Goal: Manage account settings

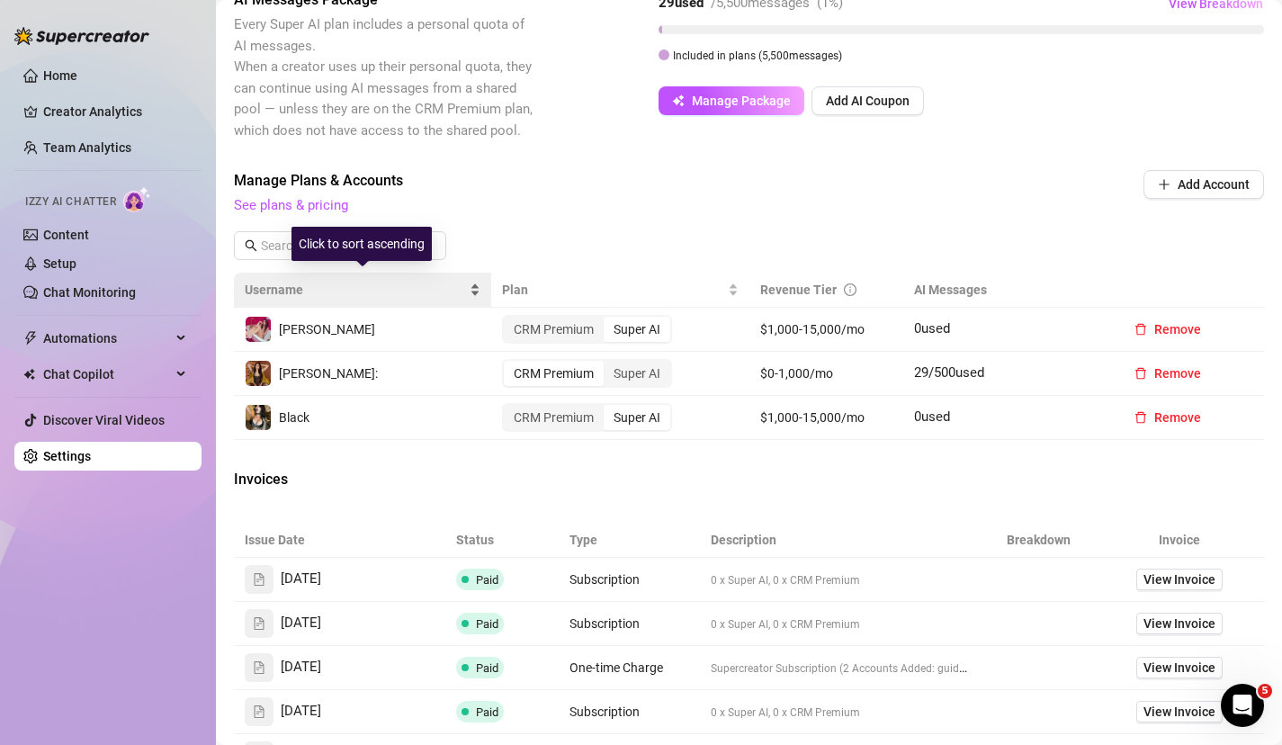
scroll to position [461, 0]
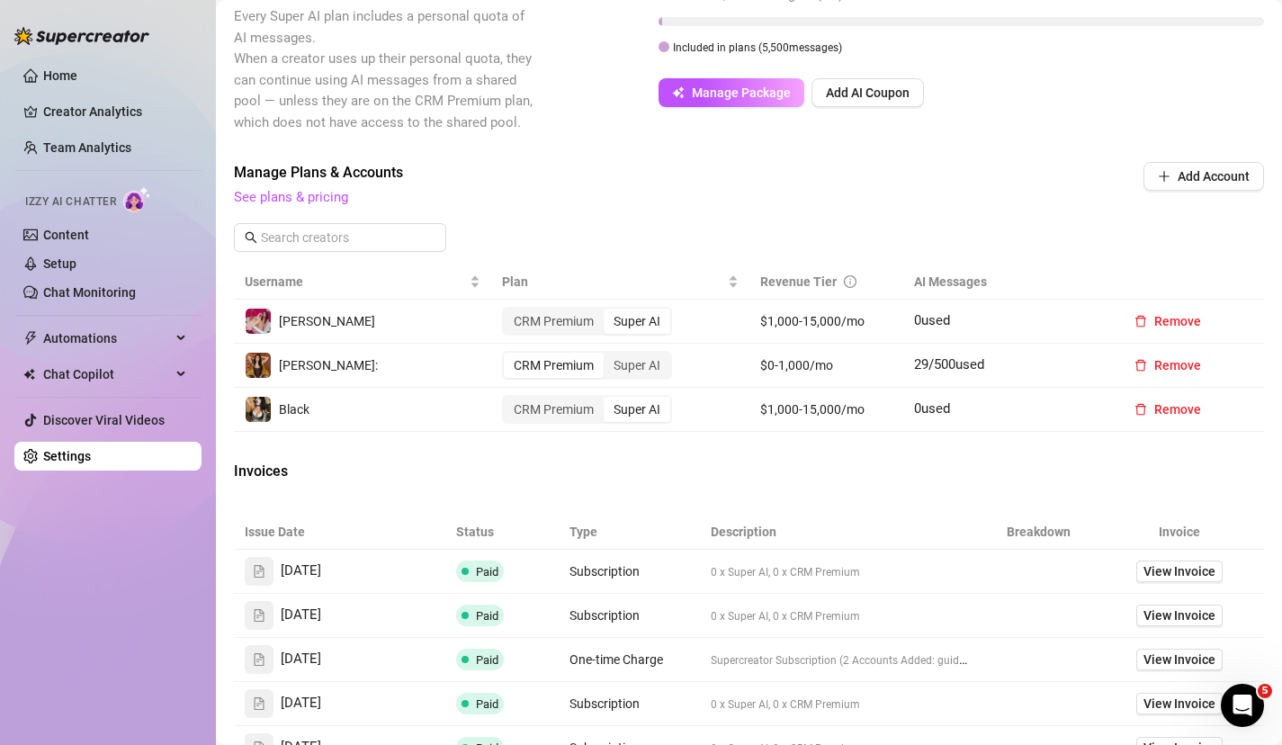
drag, startPoint x: 1190, startPoint y: 405, endPoint x: 1053, endPoint y: 441, distance: 141.3
click at [1055, 442] on div "Billing Overview Creator Plans 2 x Super AI, 1 x CRM Premium AI Message Package…" at bounding box center [749, 277] width 1030 height 1273
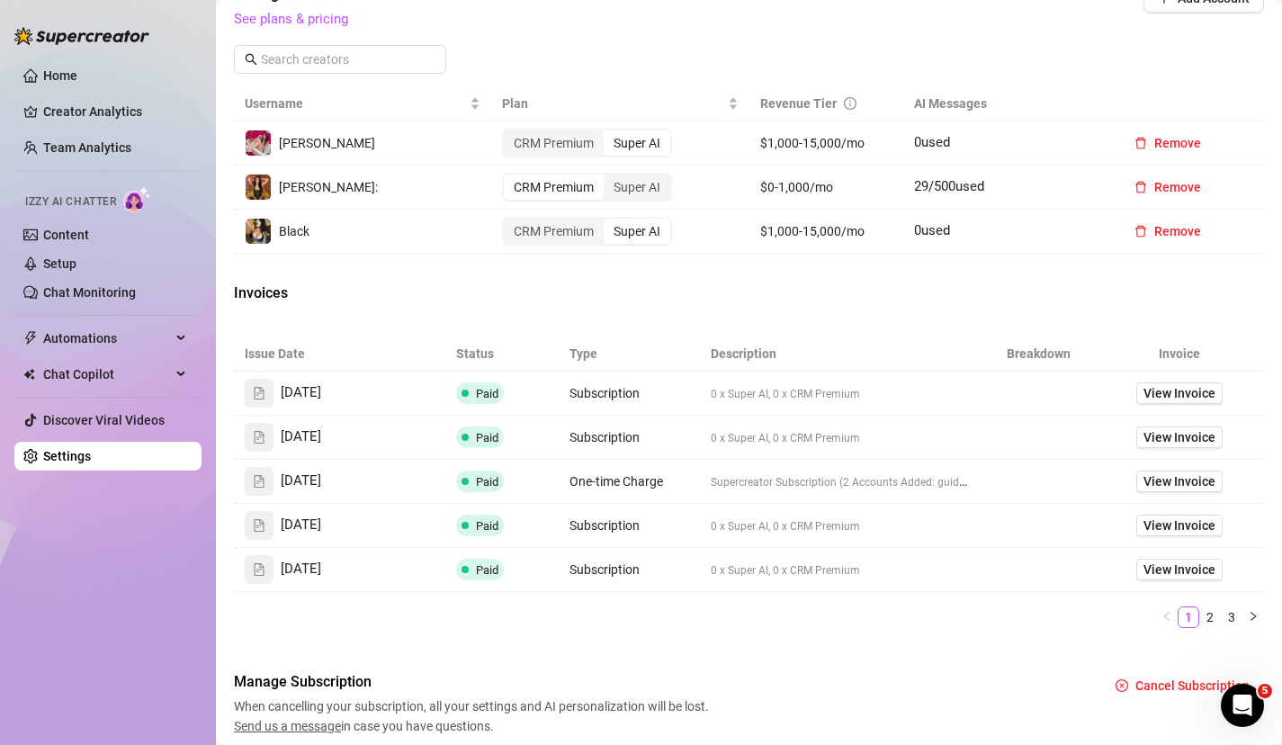
scroll to position [706, 0]
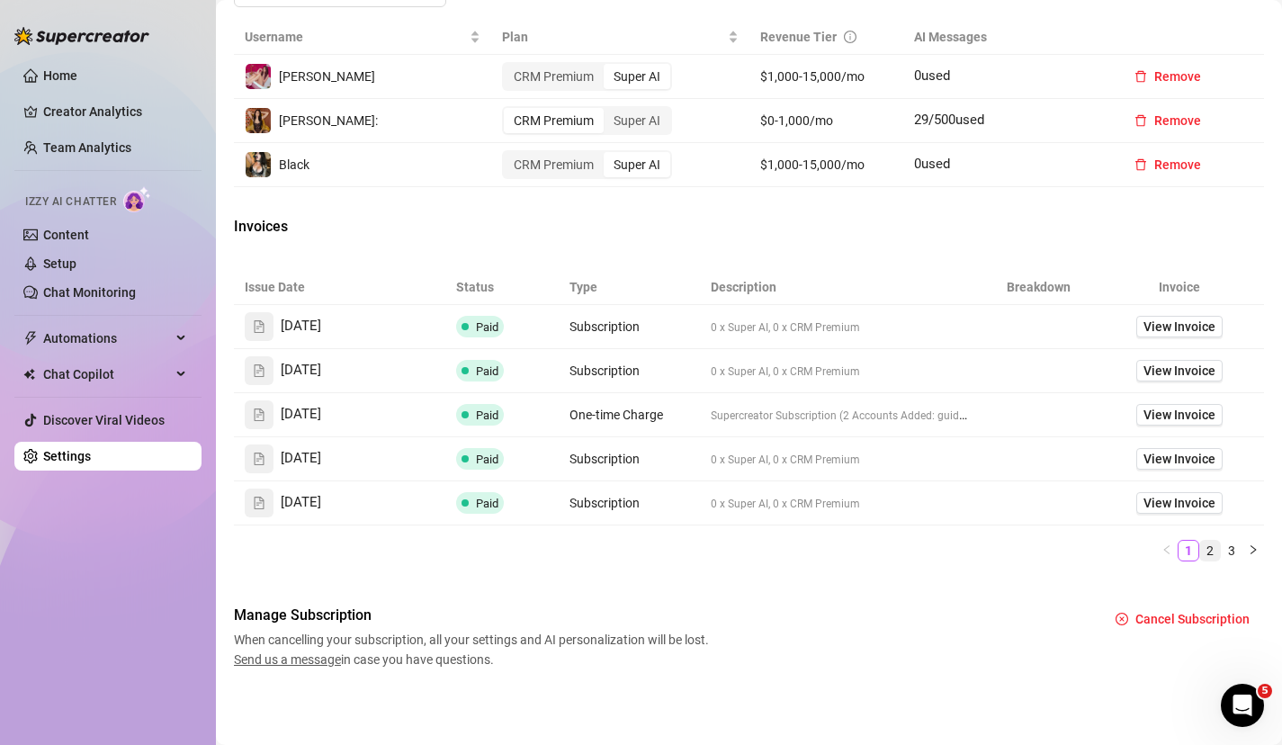
click at [1210, 549] on link "2" at bounding box center [1210, 550] width 20 height 20
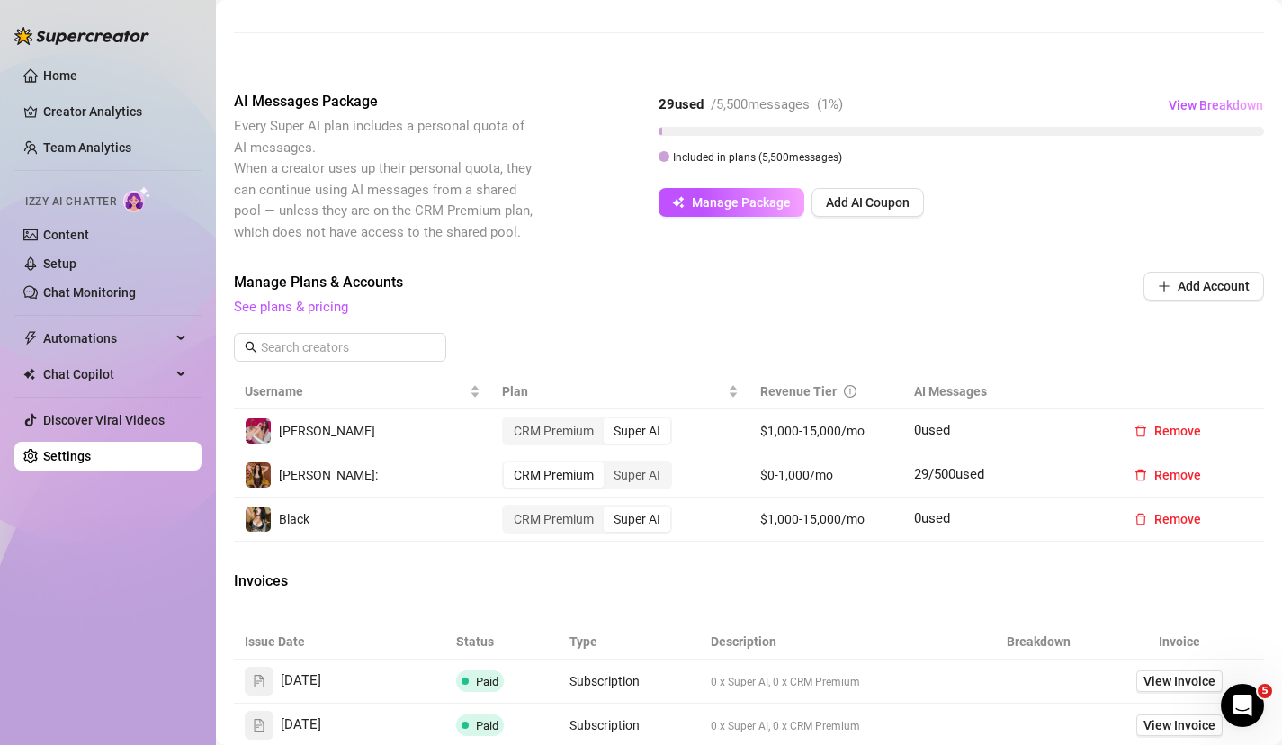
scroll to position [334, 0]
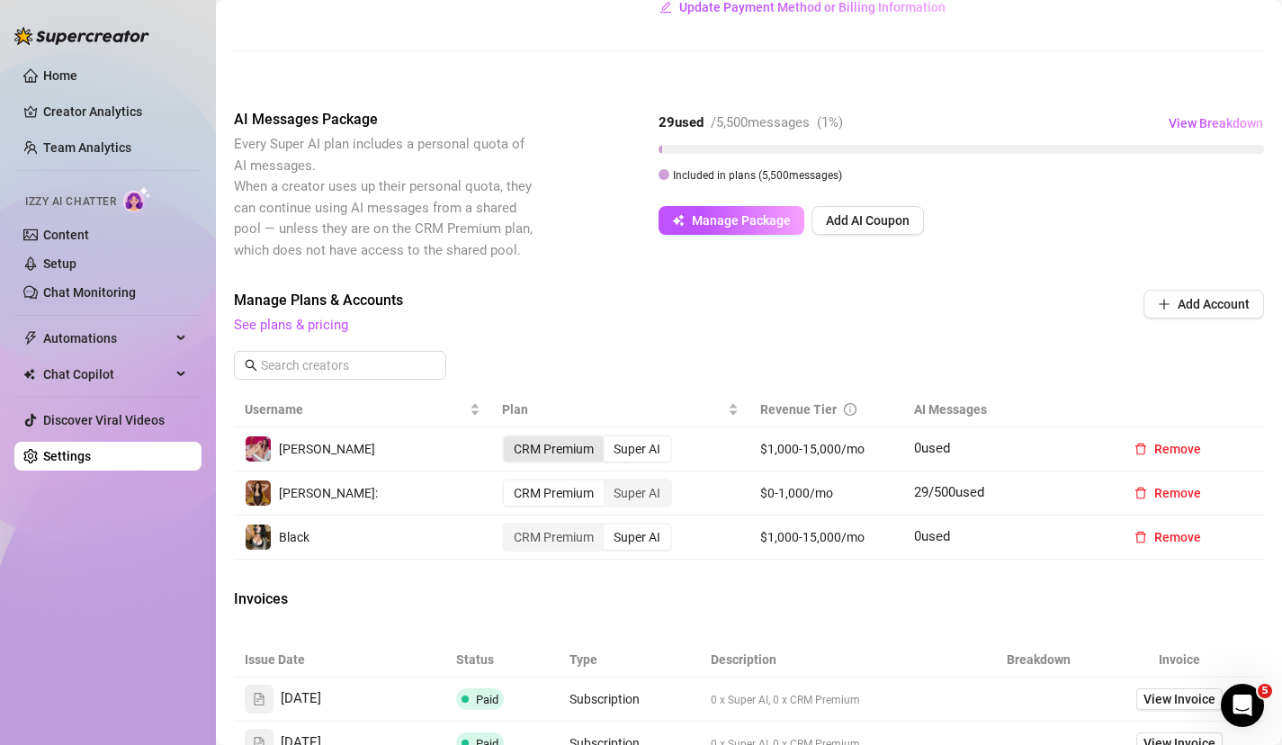
click at [550, 451] on div "CRM Premium" at bounding box center [554, 448] width 100 height 25
click at [508, 439] on input "CRM Premium" at bounding box center [508, 439] width 0 height 0
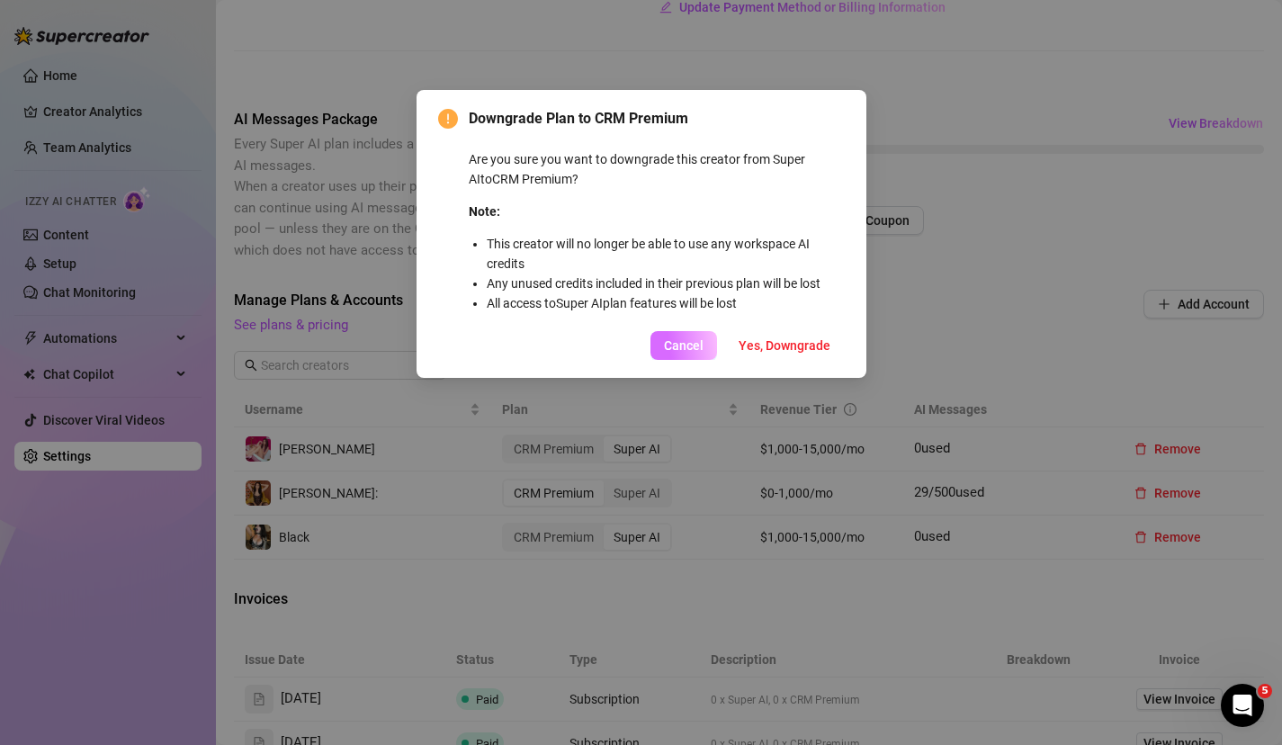
click at [673, 353] on button "Cancel" at bounding box center [683, 345] width 67 height 29
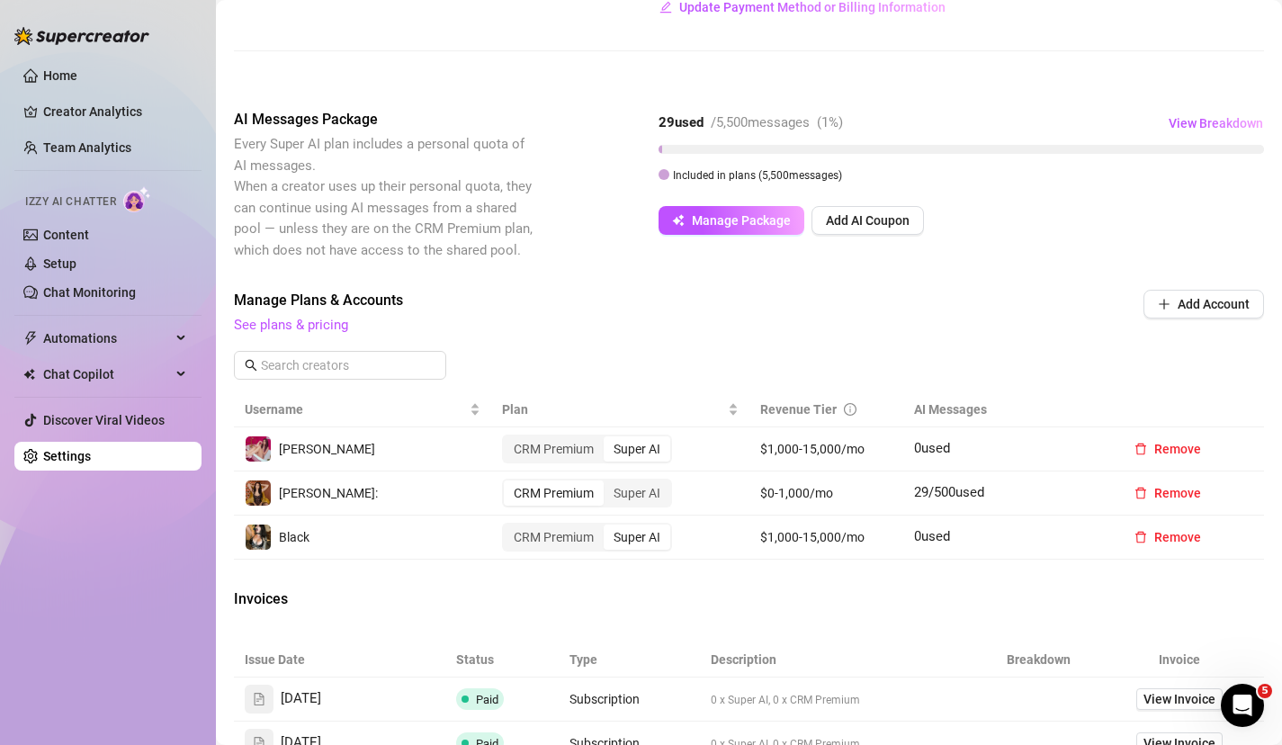
scroll to position [381, 0]
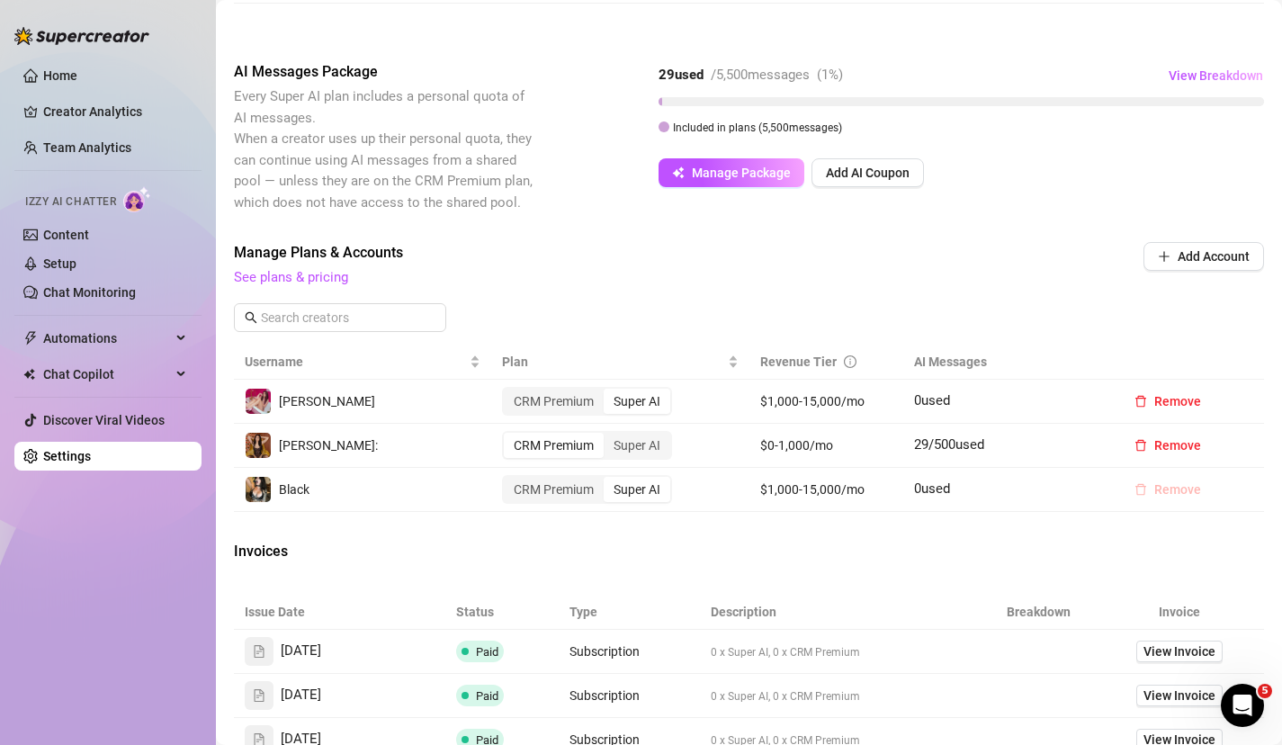
click at [1166, 496] on span "Remove" at bounding box center [1177, 489] width 47 height 14
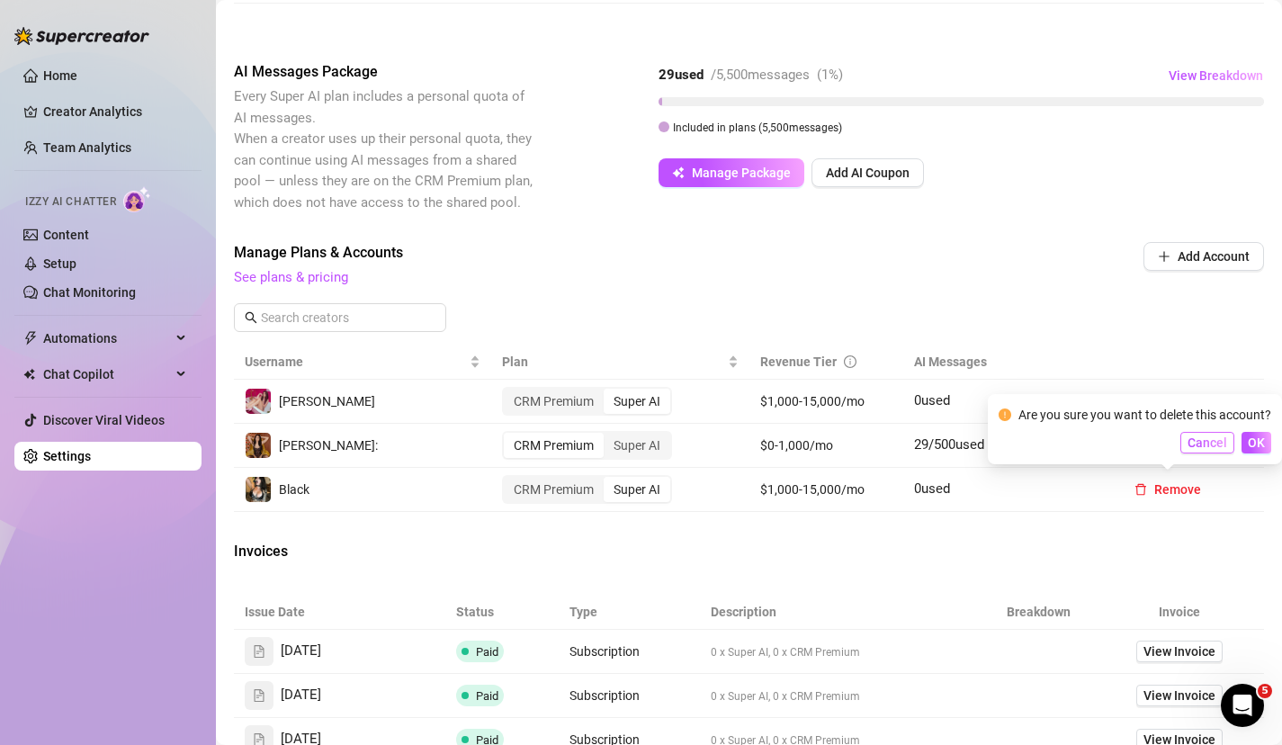
click at [1195, 443] on span "Cancel" at bounding box center [1207, 442] width 40 height 14
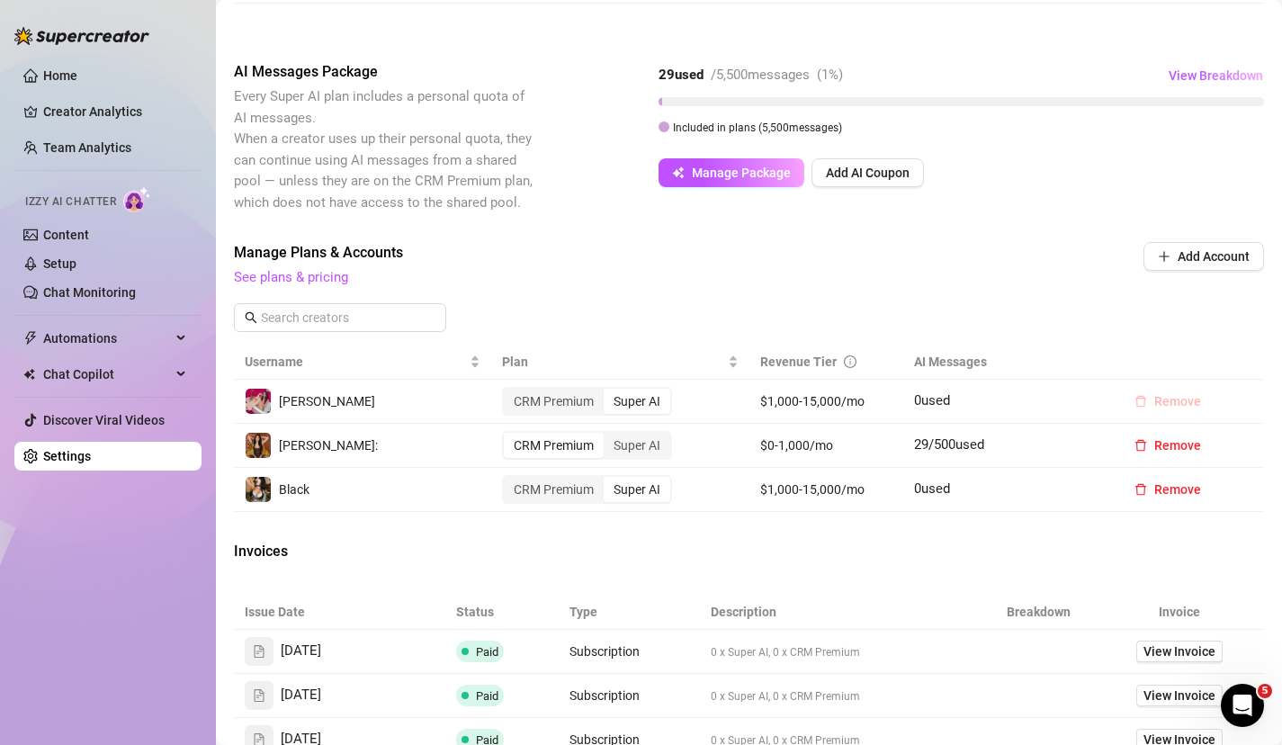
click at [1162, 395] on span "Remove" at bounding box center [1177, 401] width 47 height 14
click at [1256, 353] on span "OK" at bounding box center [1255, 354] width 17 height 14
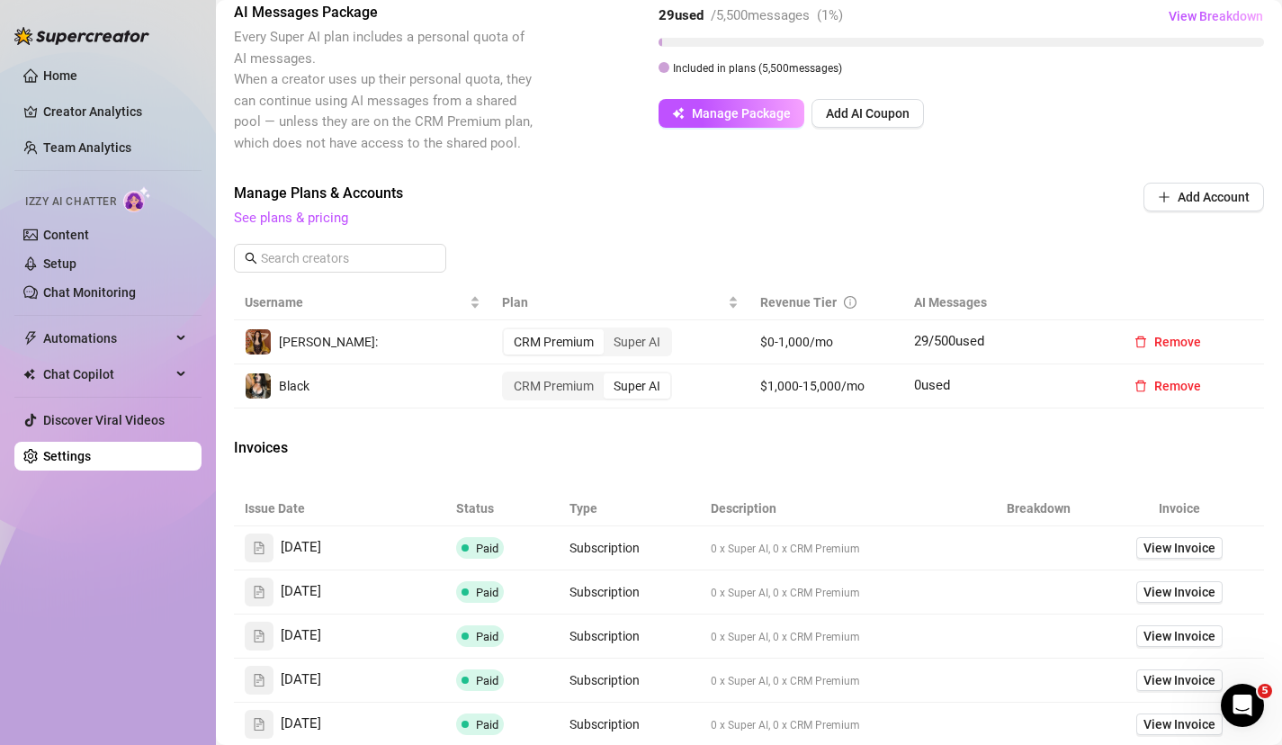
scroll to position [480, 0]
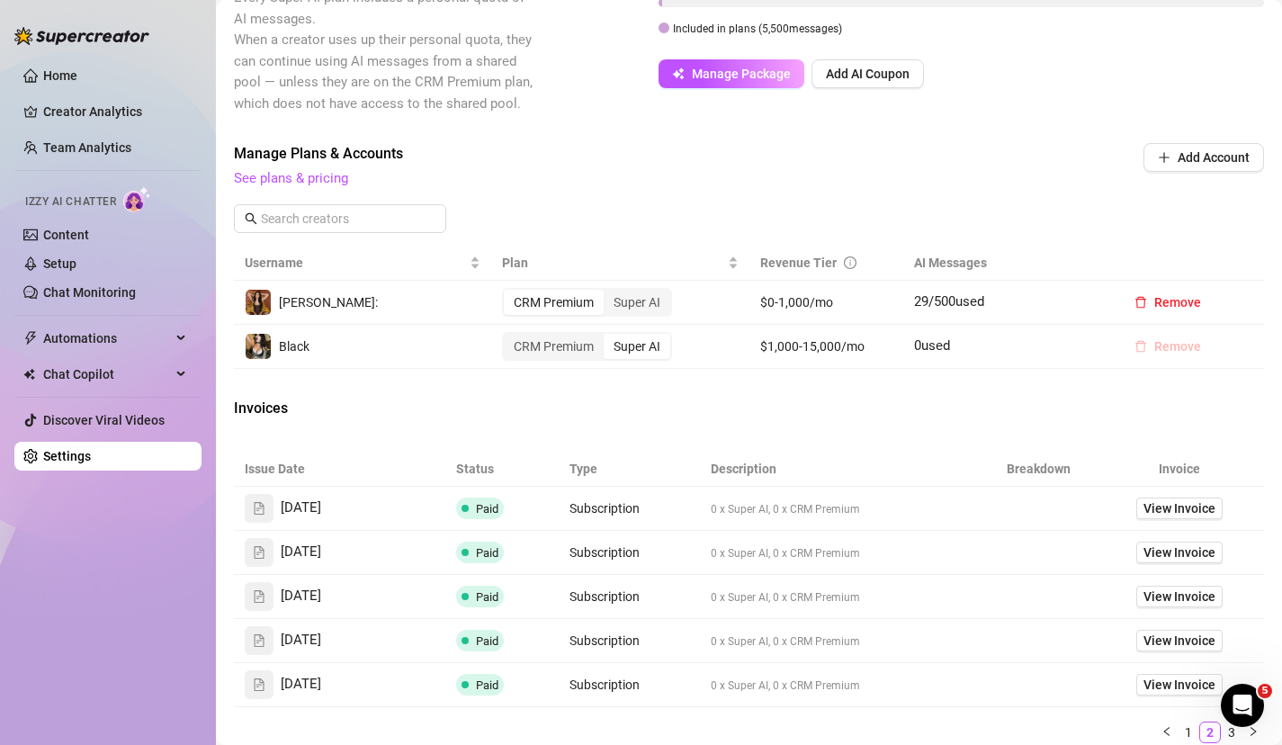
click at [1175, 349] on span "Remove" at bounding box center [1177, 346] width 47 height 14
click at [1259, 299] on span "OK" at bounding box center [1255, 299] width 17 height 14
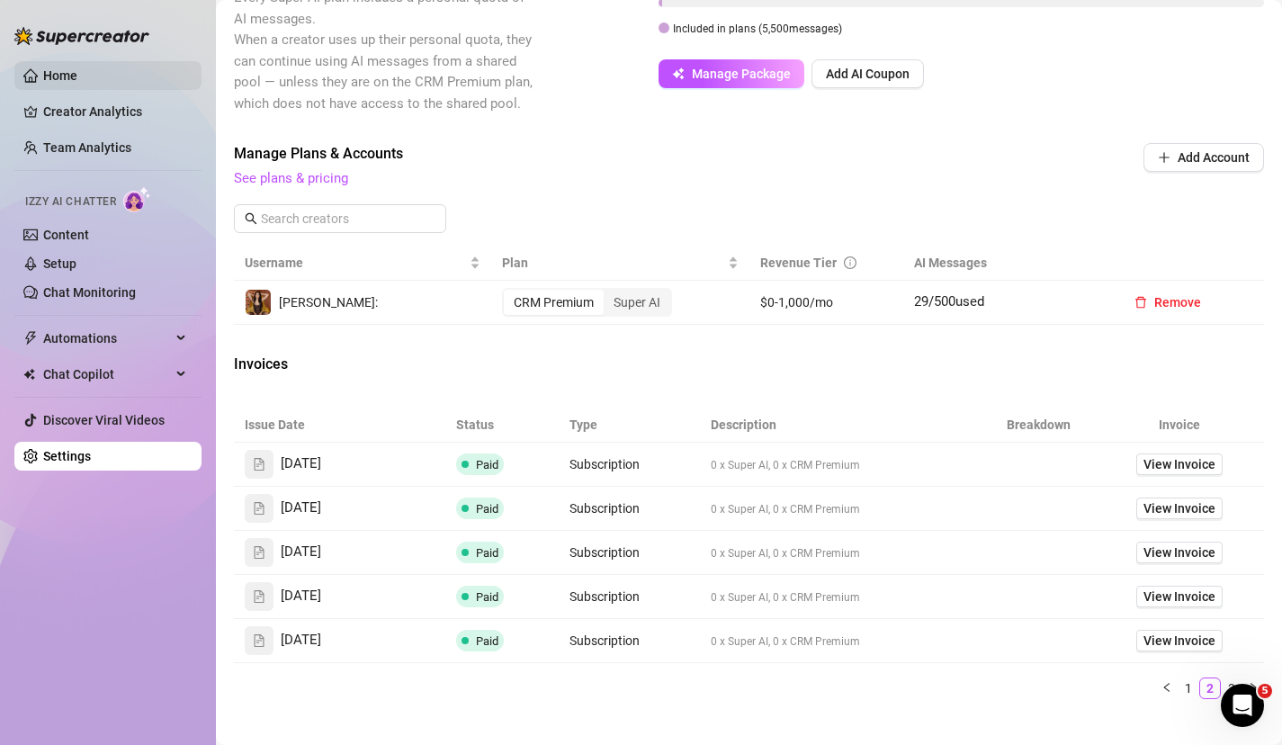
click at [72, 82] on link "Home" at bounding box center [60, 75] width 34 height 14
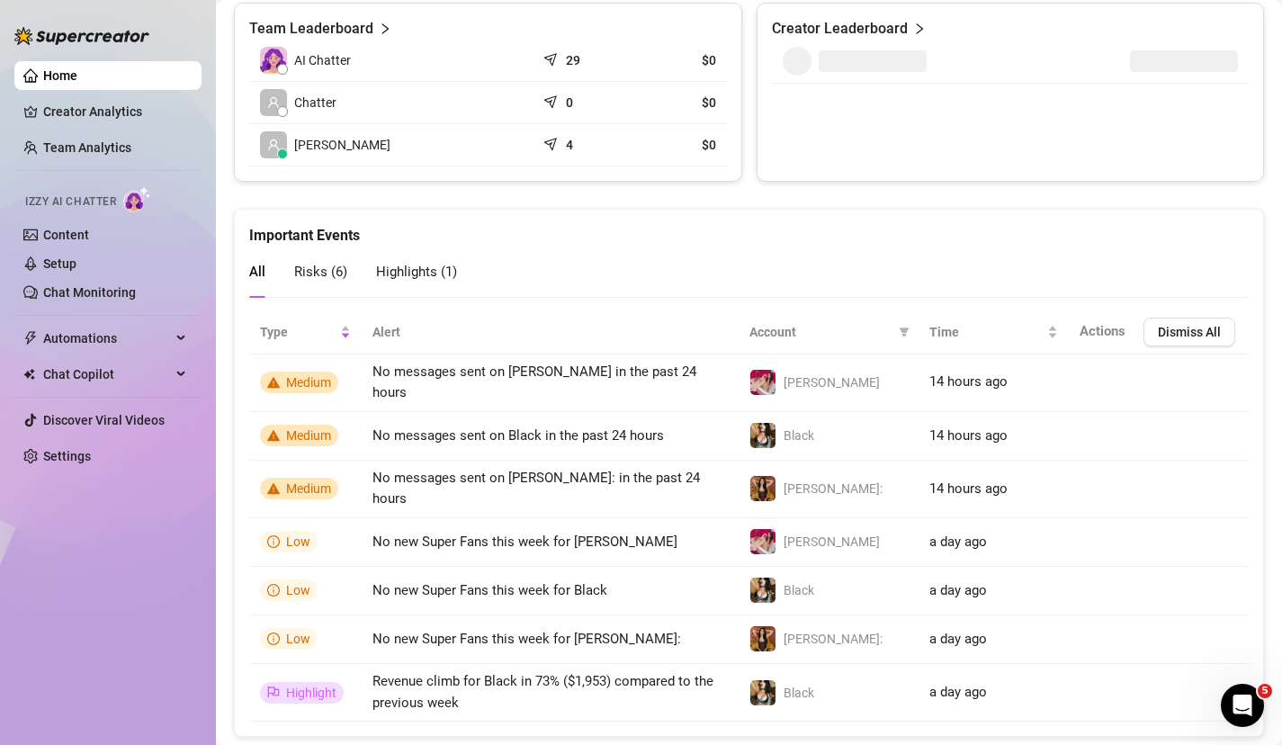
scroll to position [921, 0]
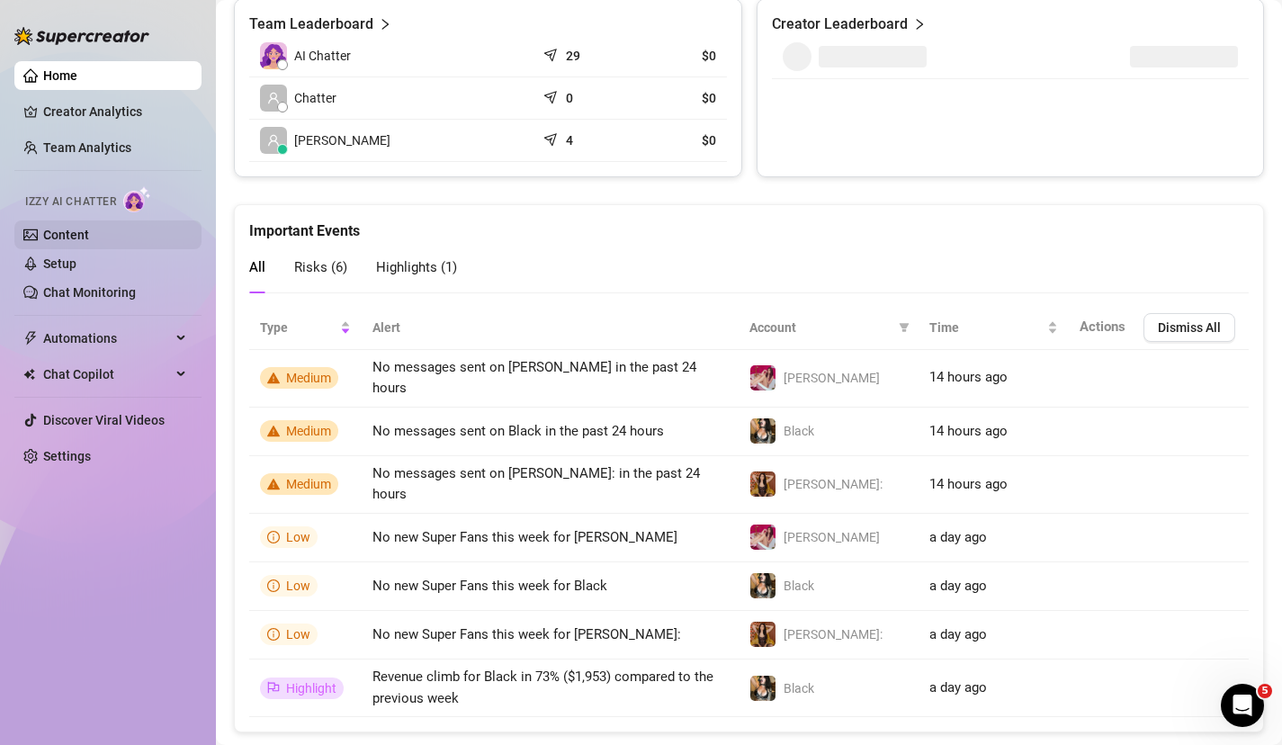
click at [89, 238] on link "Content" at bounding box center [66, 235] width 46 height 14
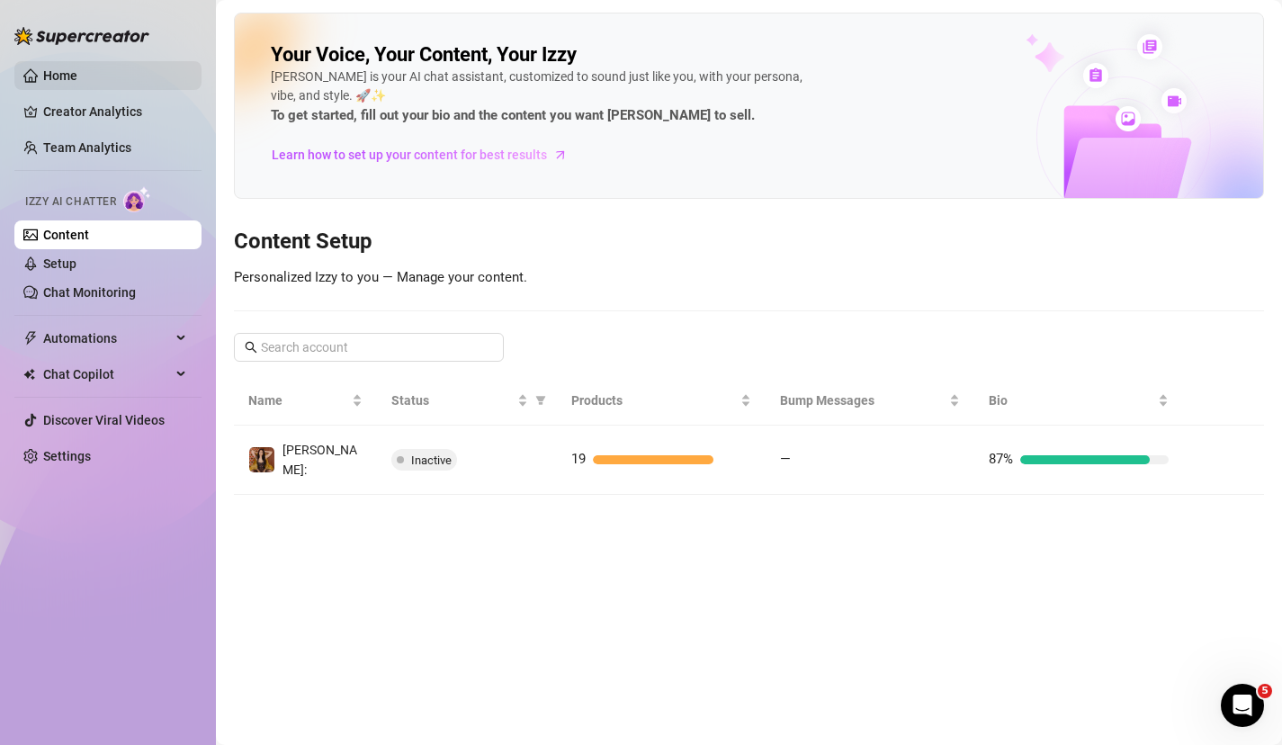
click at [77, 68] on link "Home" at bounding box center [60, 75] width 34 height 14
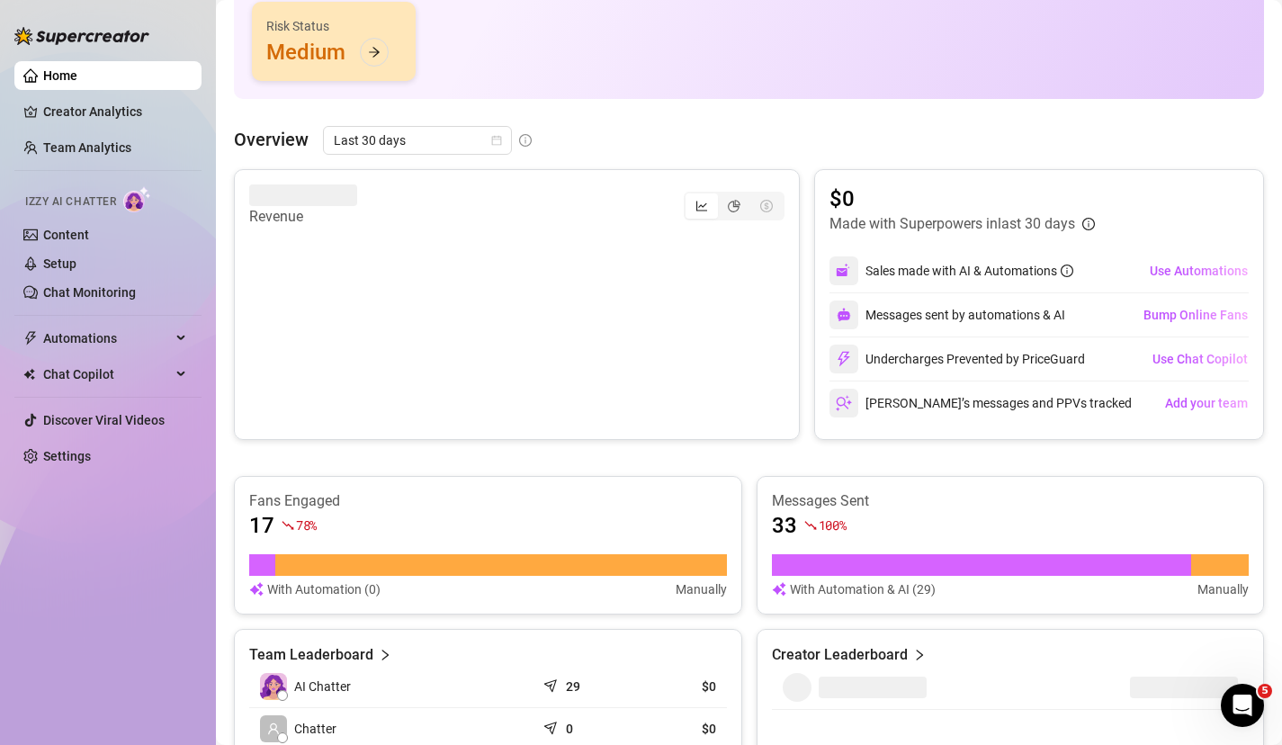
scroll to position [293, 0]
